Goal: Check status: Check status

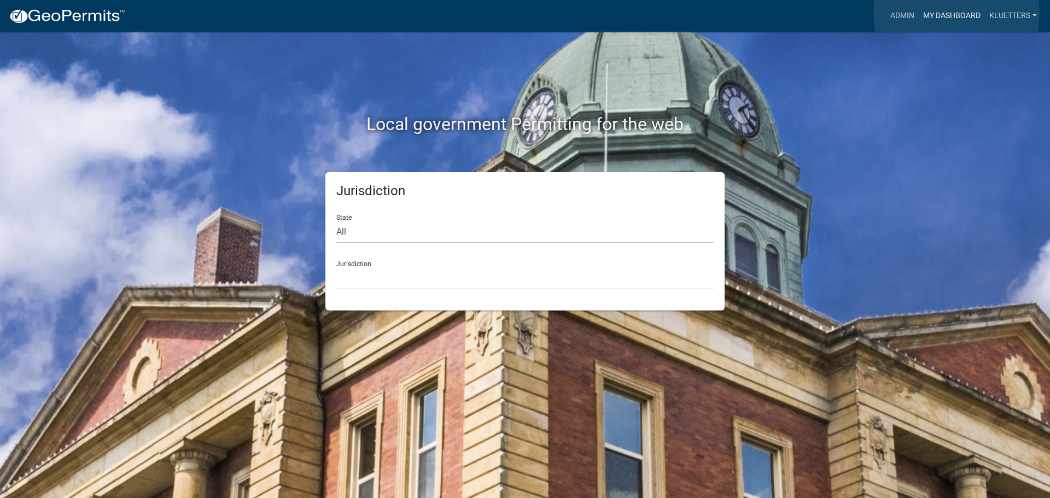
click at [957, 14] on link "My Dashboard" at bounding box center [952, 15] width 66 height 21
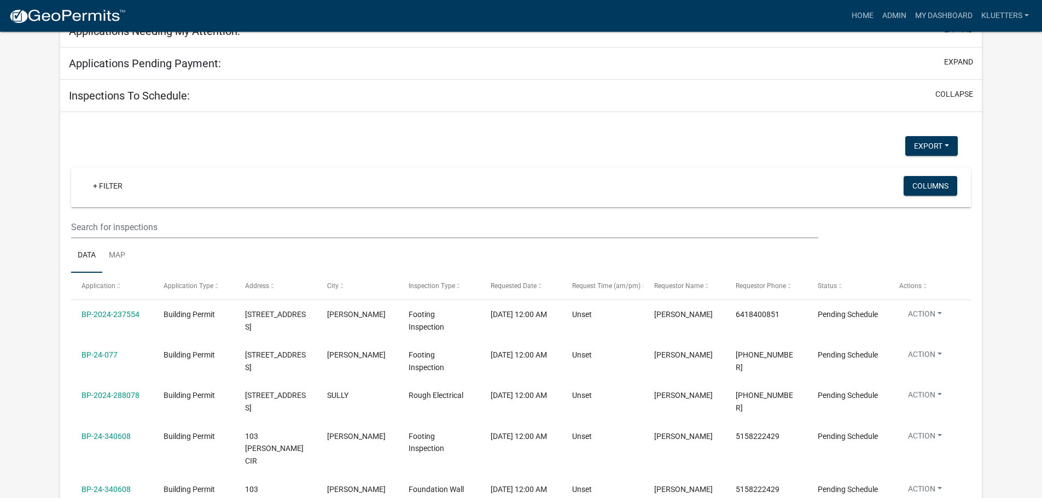
select select "3: 100"
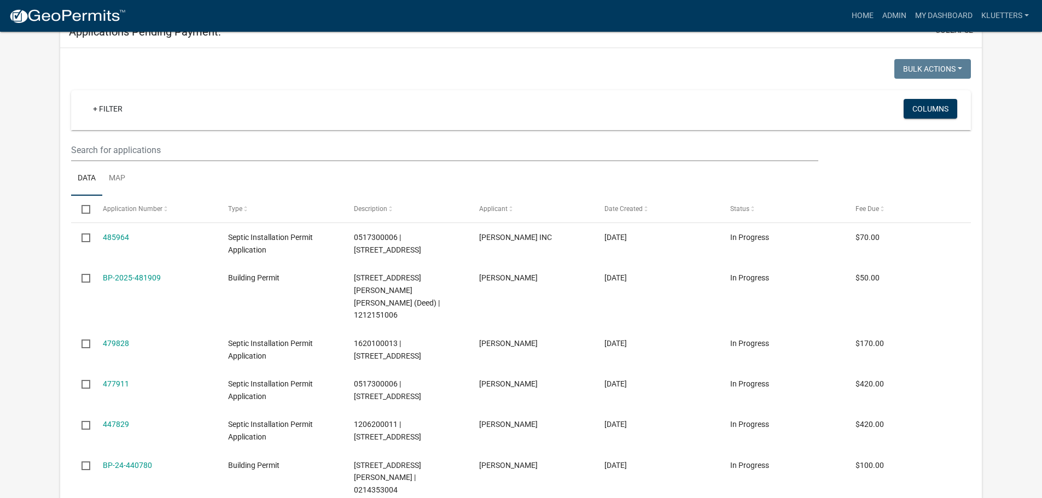
scroll to position [274, 0]
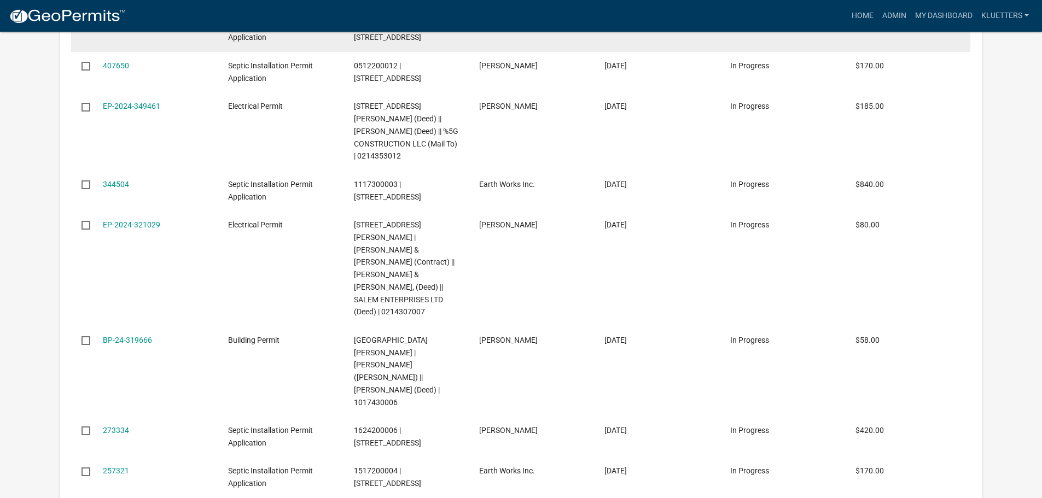
select select "3: 100"
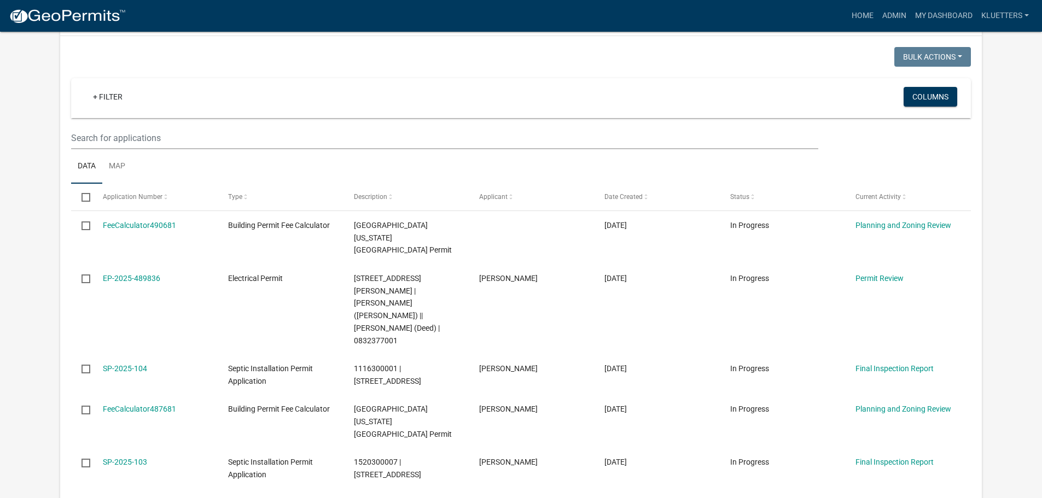
scroll to position [0, 0]
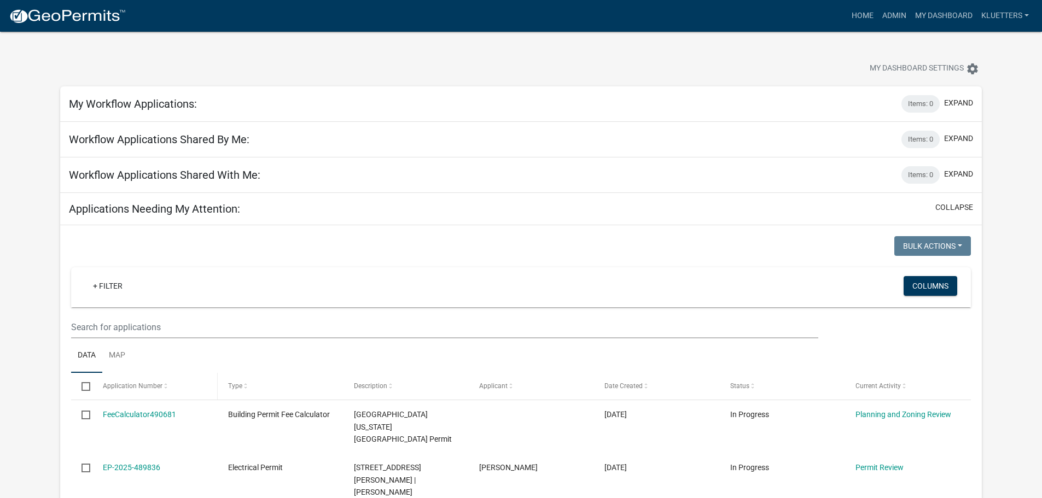
click at [162, 386] on span at bounding box center [165, 387] width 7 height 8
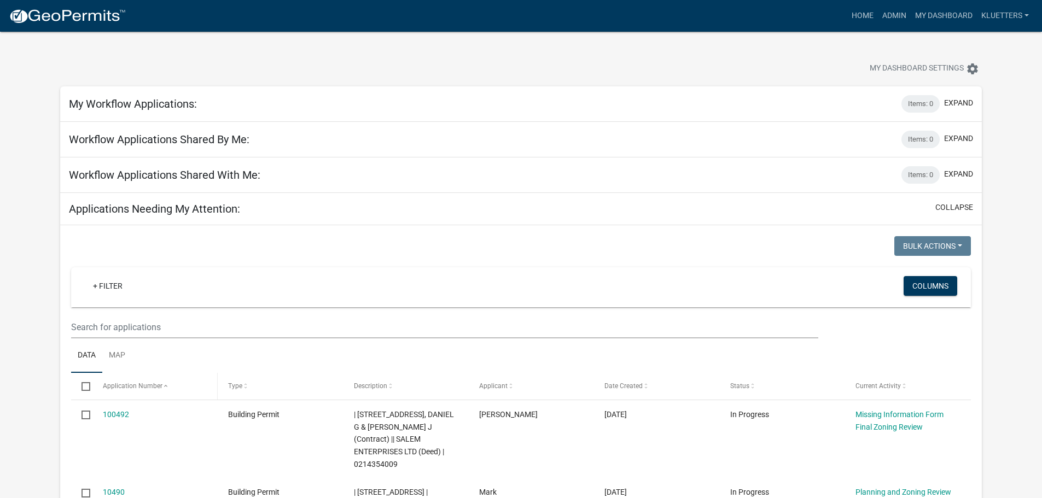
click at [161, 386] on span "Application Number" at bounding box center [133, 386] width 60 height 8
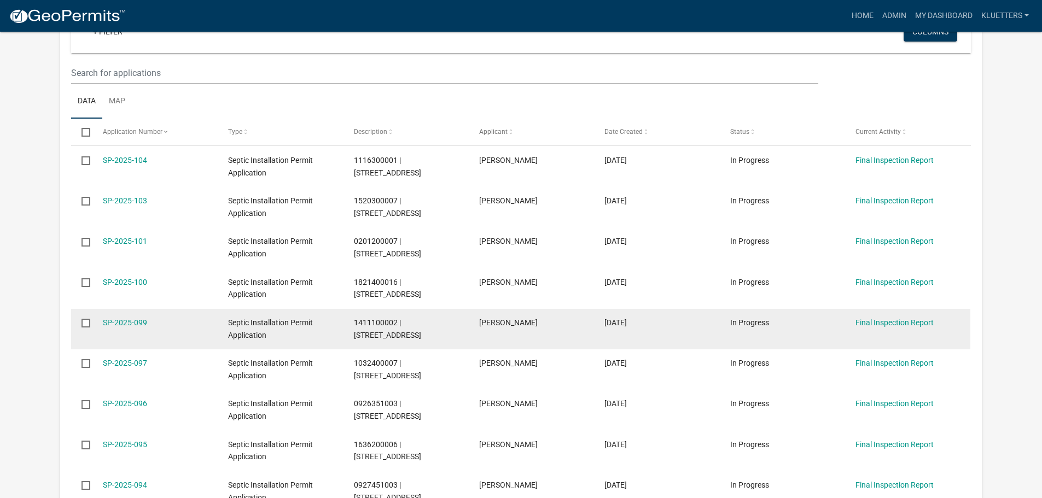
scroll to position [274, 0]
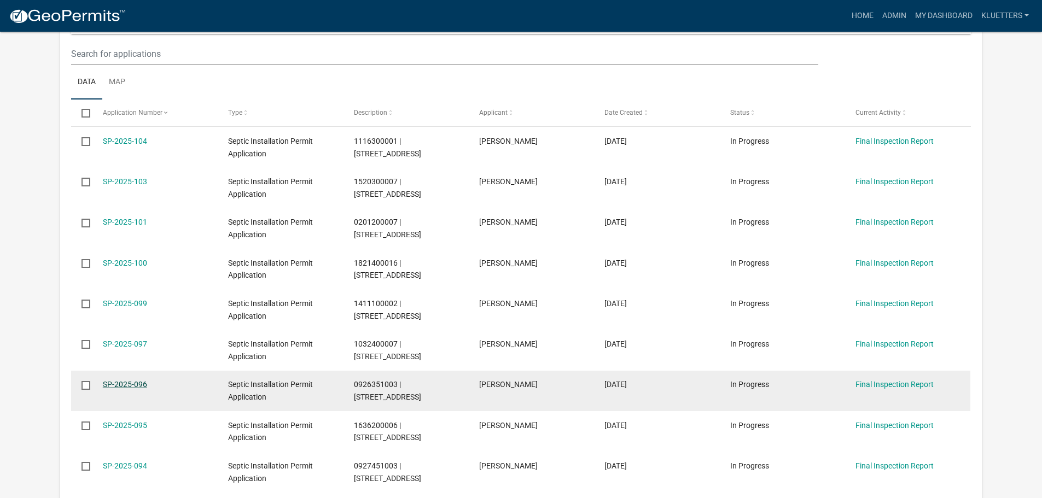
click at [131, 381] on link "SP-2025-096" at bounding box center [125, 384] width 44 height 9
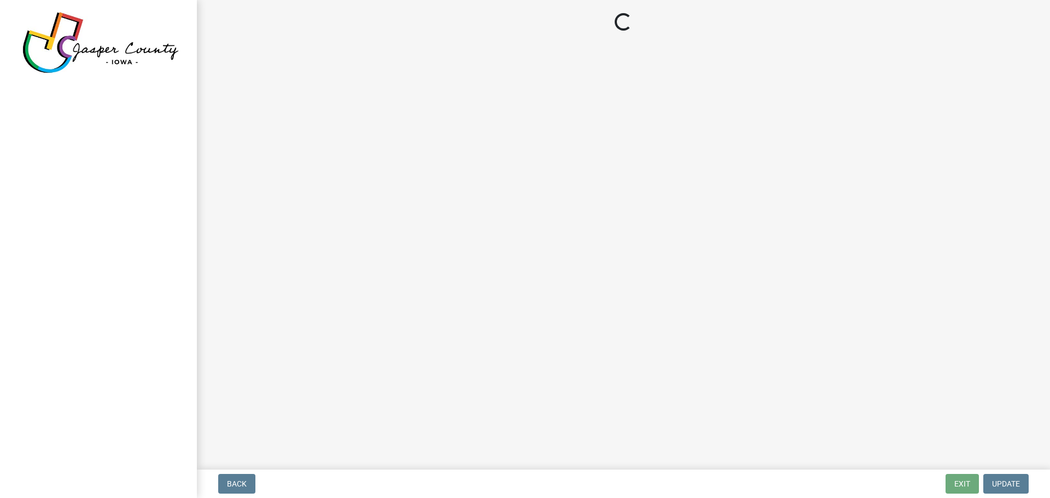
click at [131, 381] on div at bounding box center [98, 249] width 197 height 498
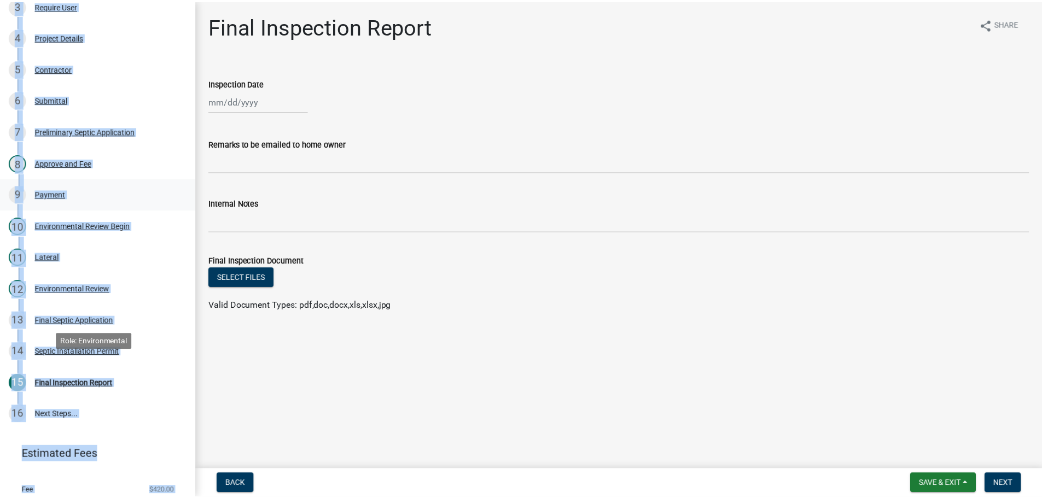
scroll to position [274, 0]
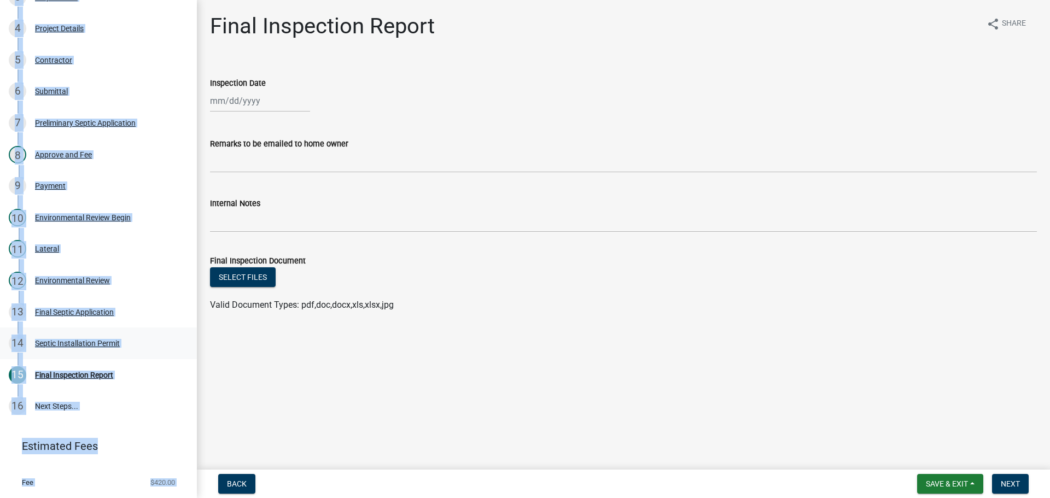
click at [77, 340] on div "Septic Installation Permit" at bounding box center [77, 344] width 85 height 8
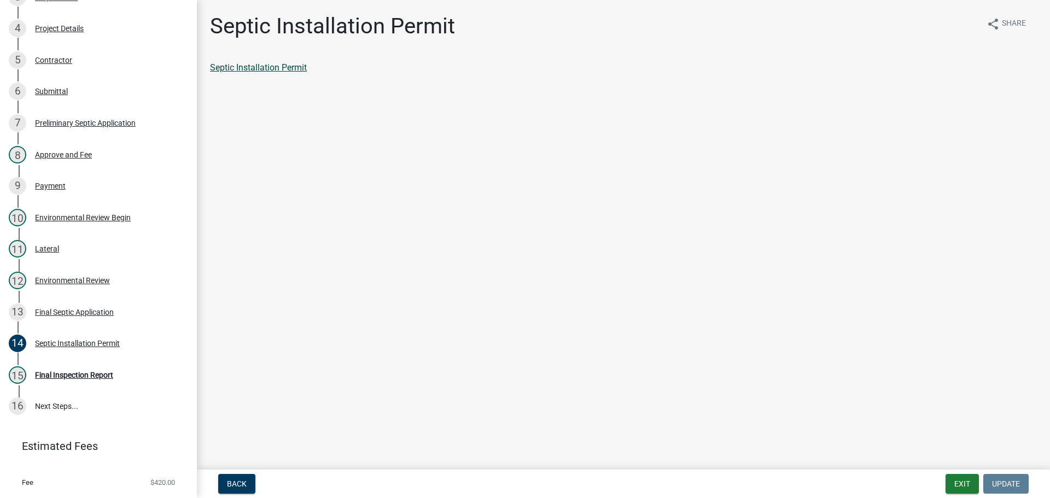
click at [247, 72] on link "Septic Installation Permit" at bounding box center [258, 67] width 97 height 10
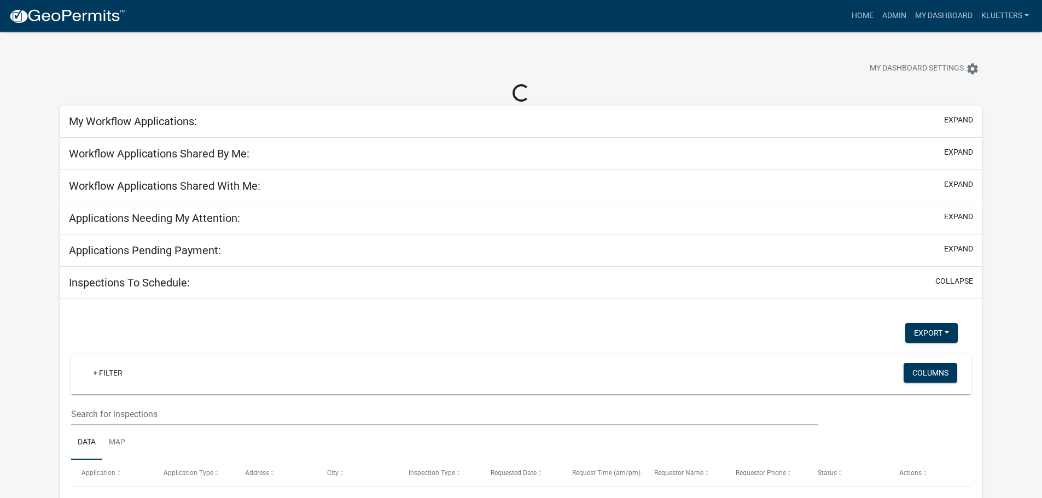
select select "3: 100"
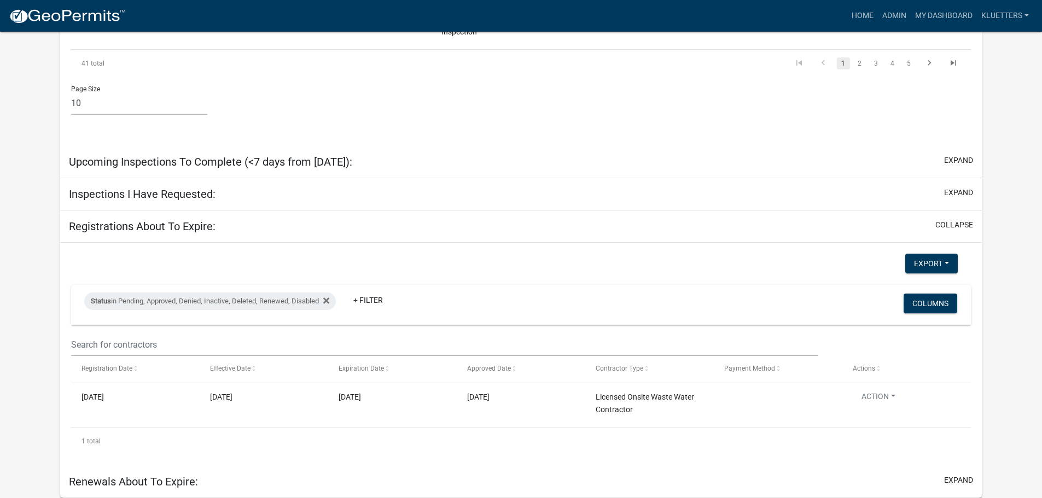
select select "3: 100"
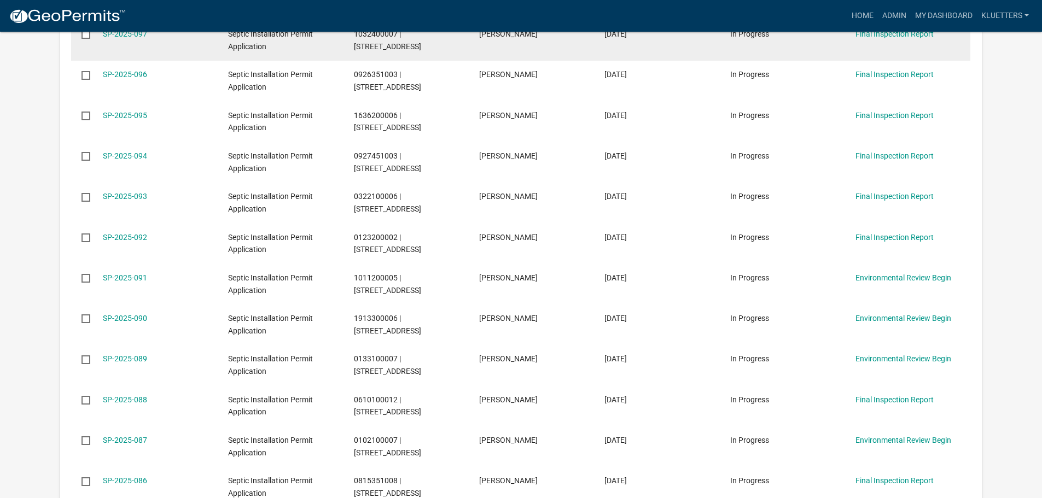
scroll to position [589, 0]
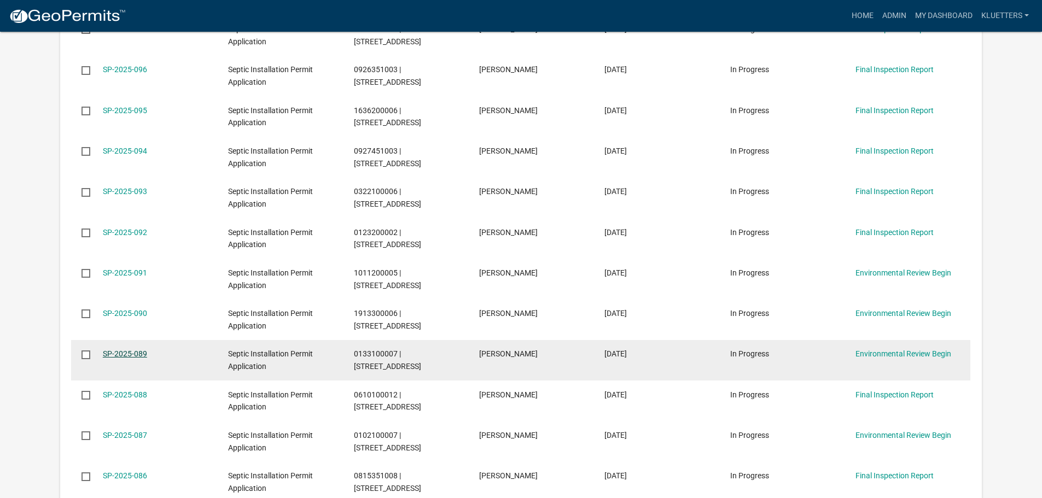
click at [129, 352] on link "SP-2025-089" at bounding box center [125, 354] width 44 height 9
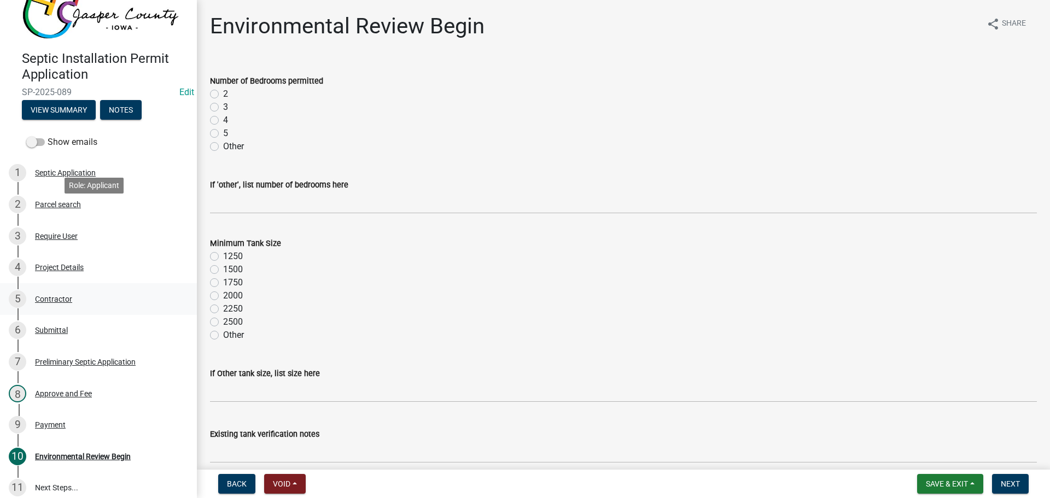
scroll to position [138, 0]
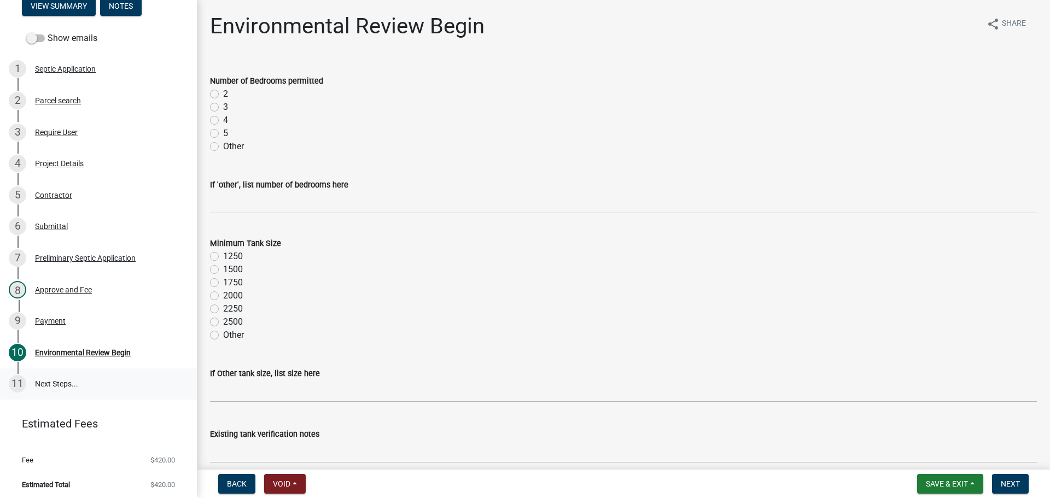
click at [45, 379] on link "11 Next Steps..." at bounding box center [98, 385] width 197 height 32
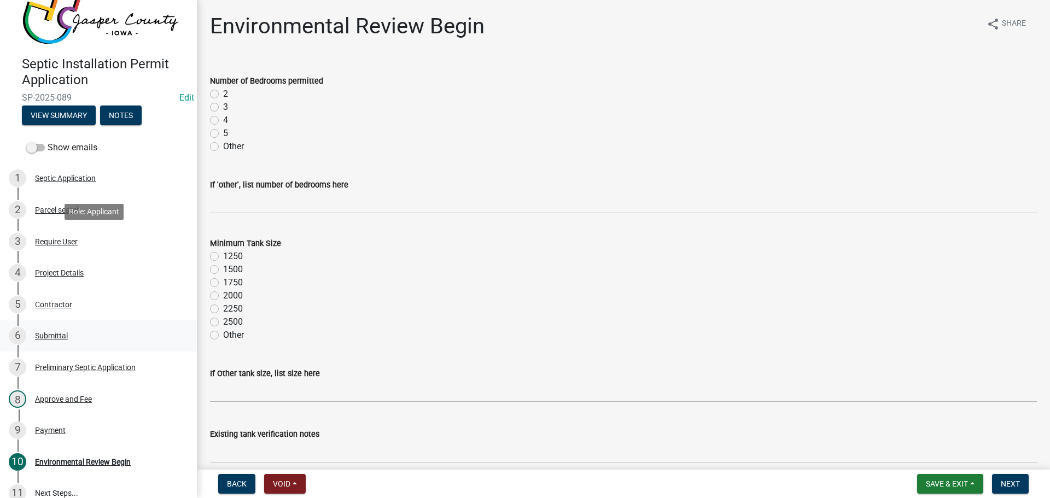
scroll to position [0, 0]
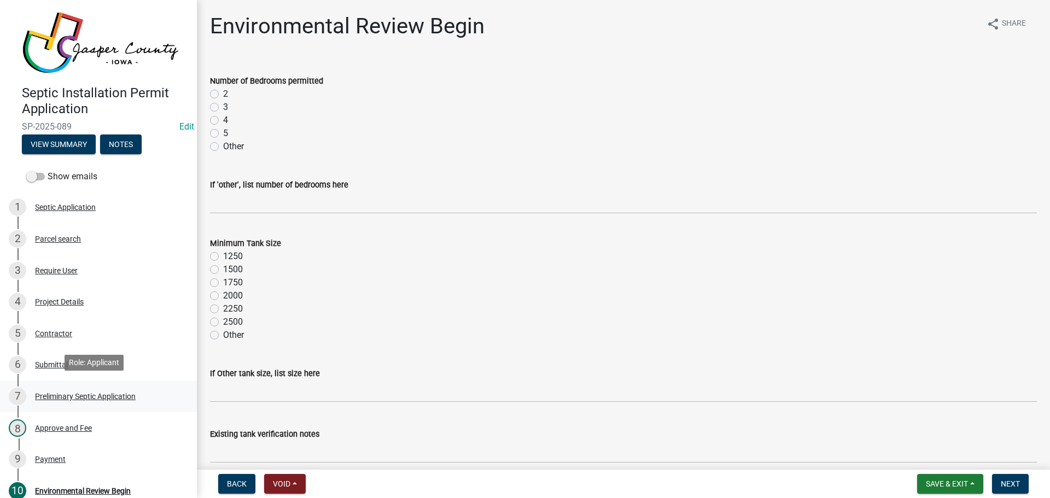
click at [94, 393] on div "Preliminary Septic Application" at bounding box center [85, 397] width 101 height 8
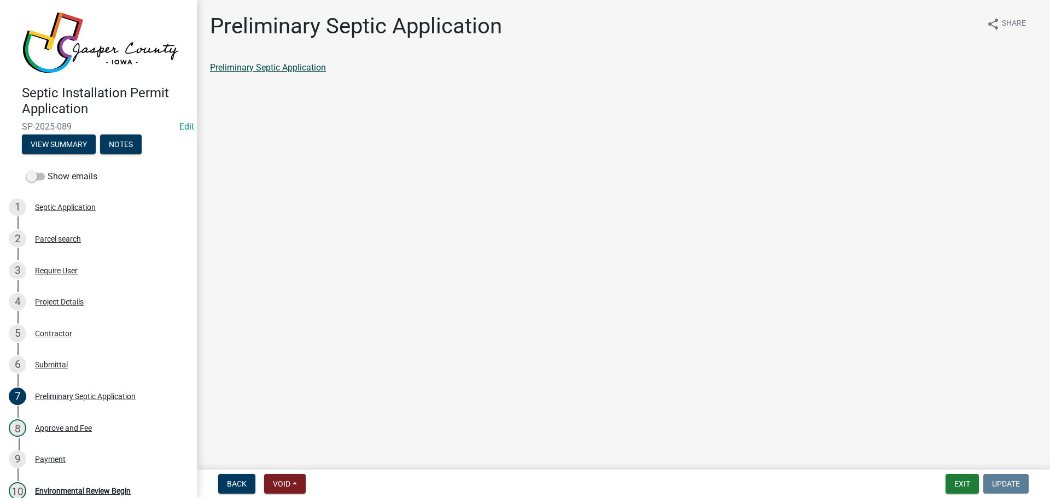
click at [301, 70] on link "Preliminary Septic Application" at bounding box center [268, 67] width 116 height 10
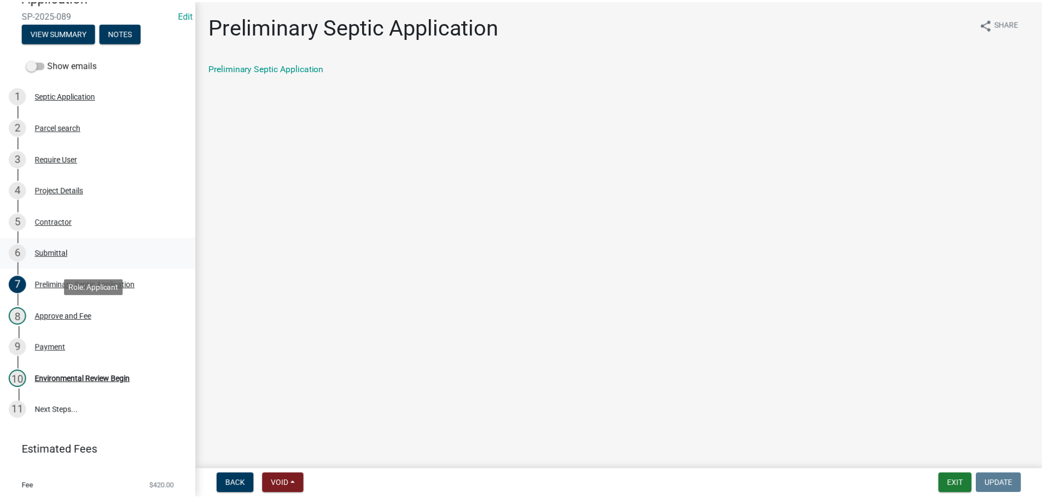
scroll to position [138, 0]
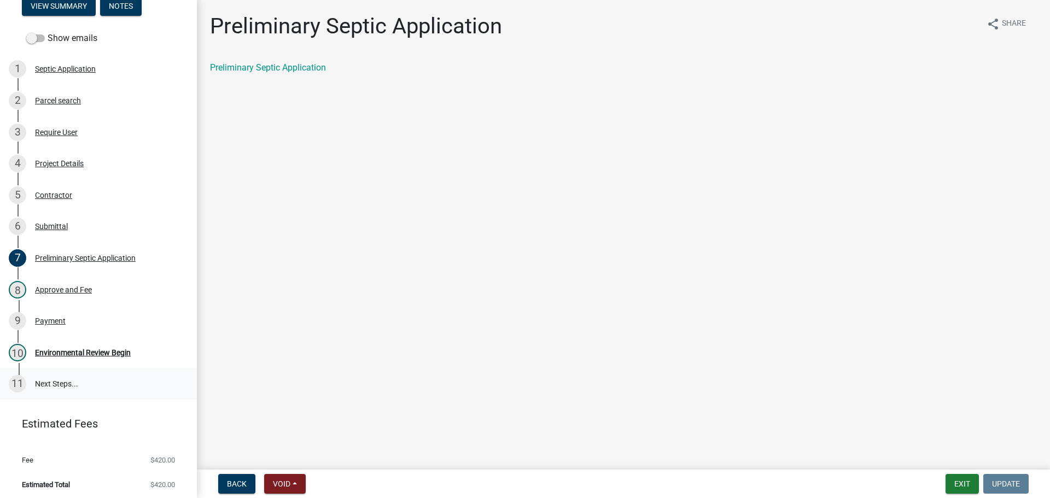
click at [44, 380] on link "11 Next Steps..." at bounding box center [98, 385] width 197 height 32
click at [16, 383] on div "11" at bounding box center [18, 384] width 18 height 18
click at [50, 383] on link "11 Next Steps..." at bounding box center [98, 385] width 197 height 32
click at [964, 490] on button "Exit" at bounding box center [962, 484] width 33 height 20
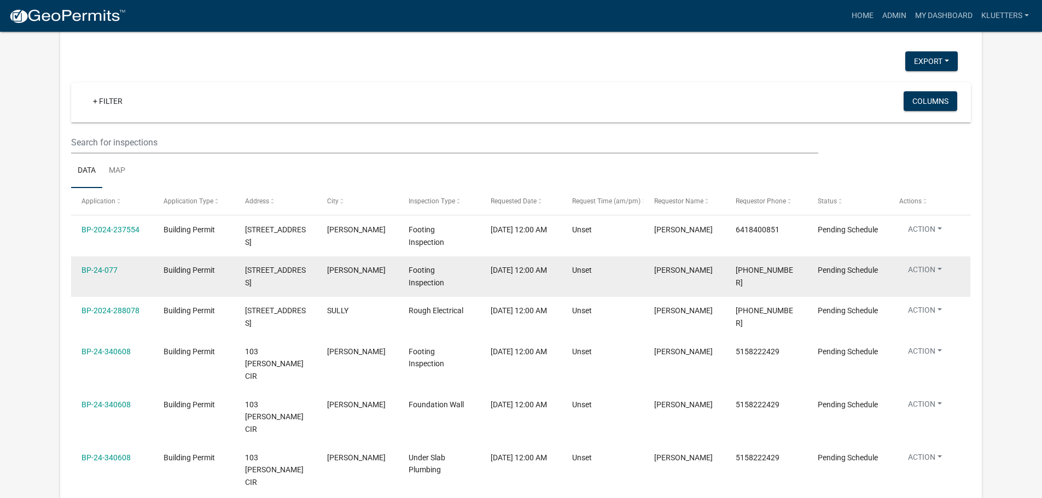
select select "3: 100"
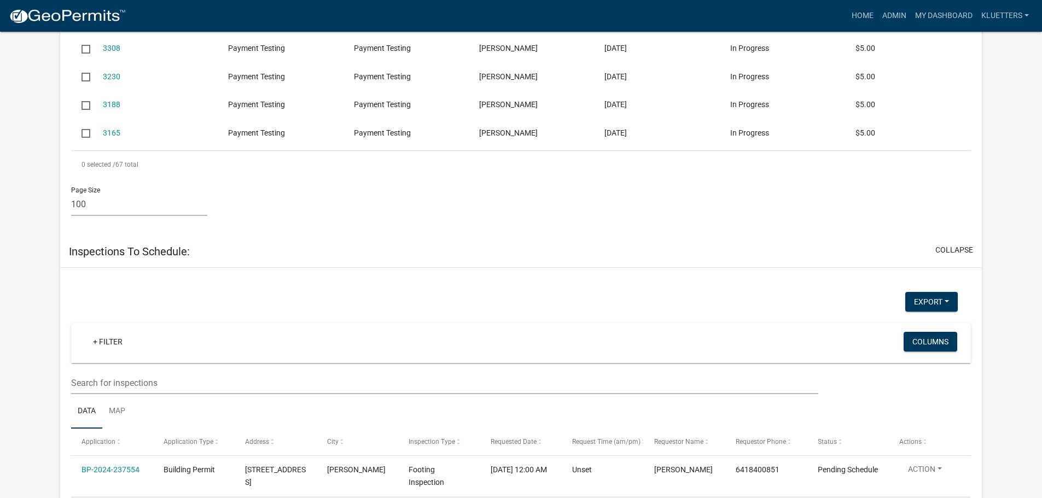
scroll to position [4277, 0]
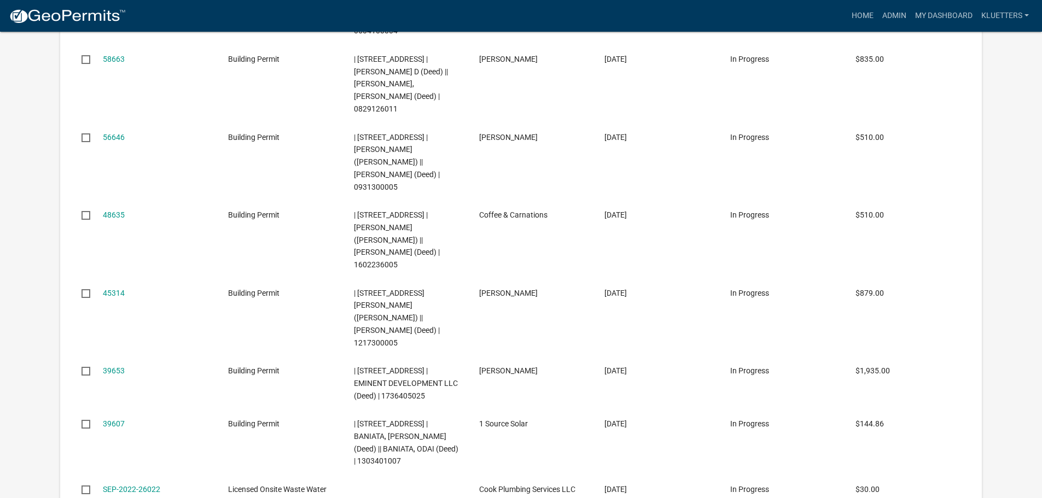
select select "3: 100"
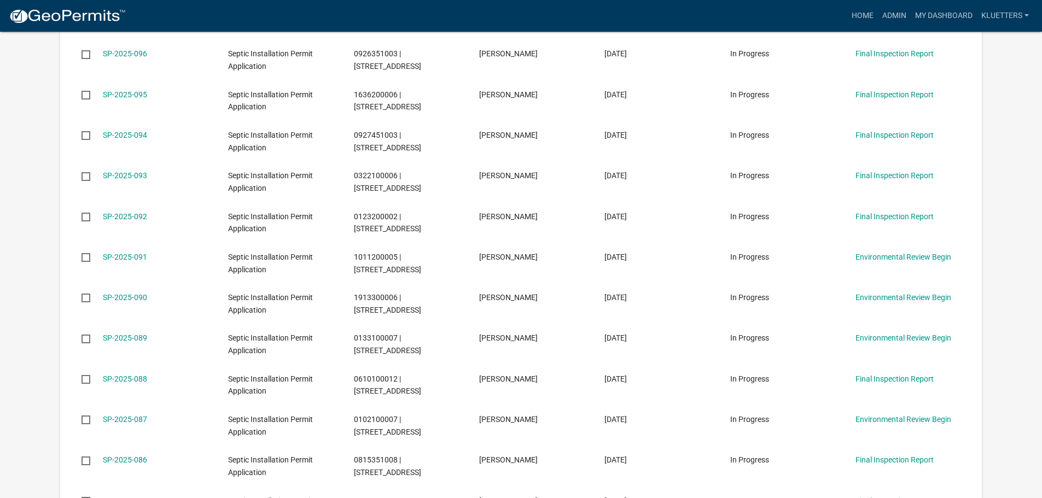
scroll to position [600, 0]
